Goal: Transaction & Acquisition: Purchase product/service

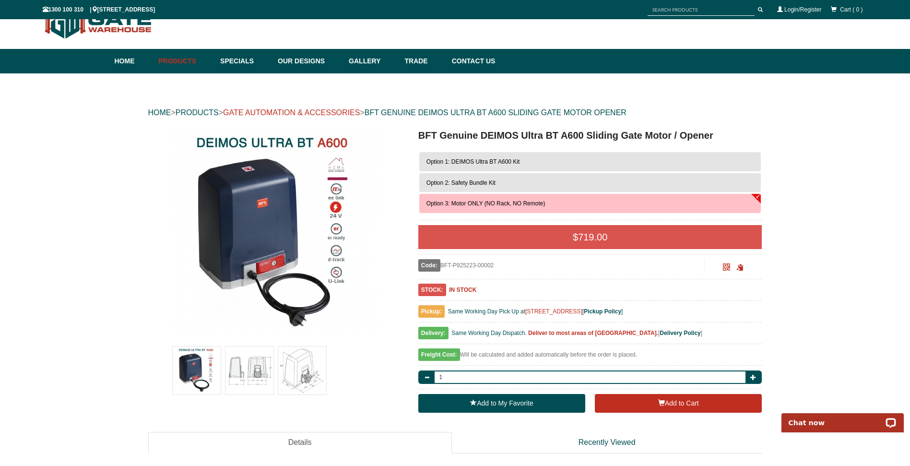
click at [329, 111] on link "GATE AUTOMATION & ACCESSORIES" at bounding box center [291, 112] width 137 height 8
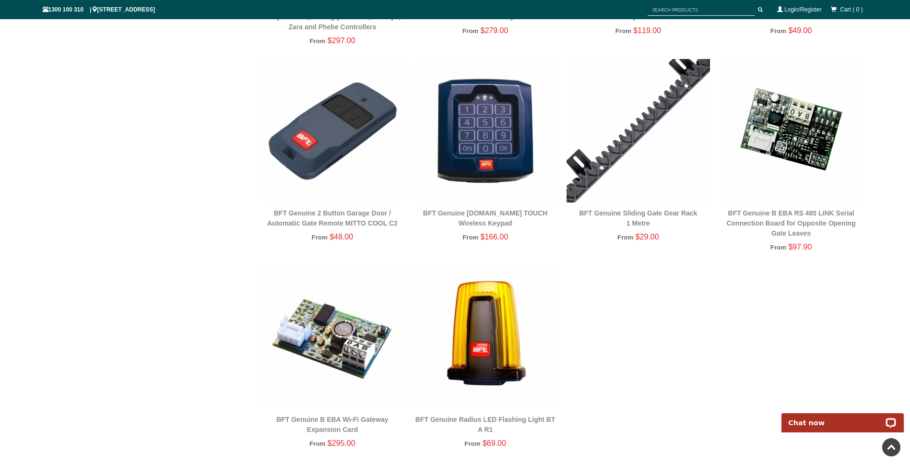
scroll to position [1272, 0]
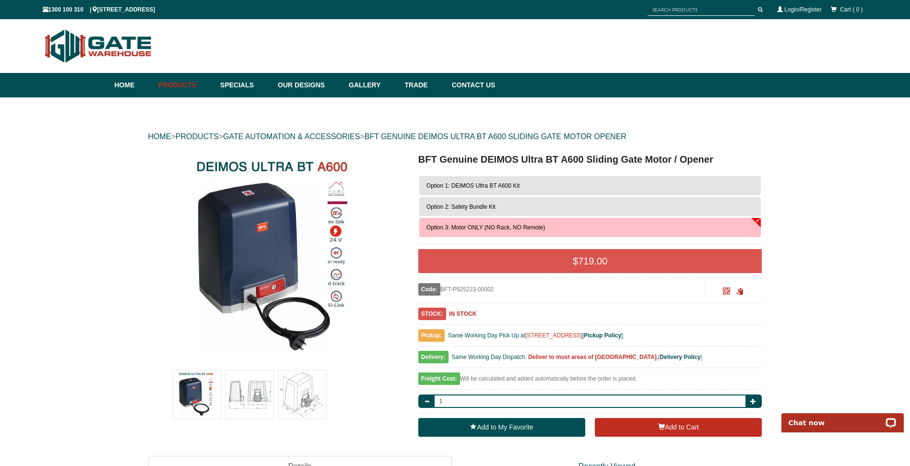
click at [685, 9] on input "text" at bounding box center [701, 10] width 107 height 12
paste input "deimos ultra bt kit a600 fast"
type input "deimos ultra bt kit a600 fast"
click at [760, 9] on span "submit" at bounding box center [760, 9] width 5 height 5
